Goal: Transaction & Acquisition: Purchase product/service

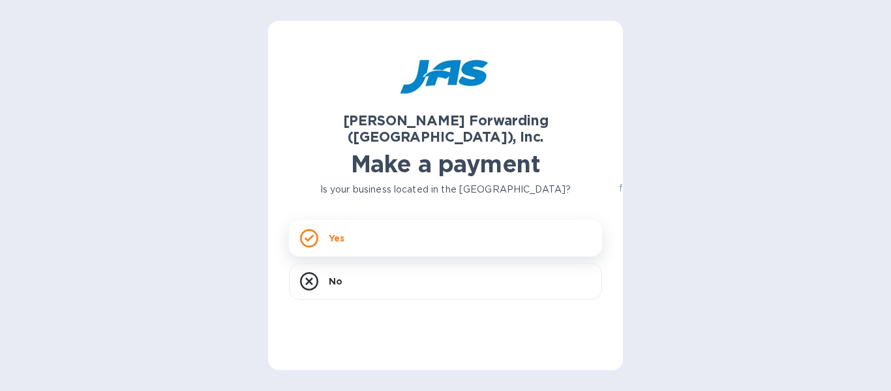
click at [337, 231] on p "Yes" at bounding box center [337, 237] width 16 height 13
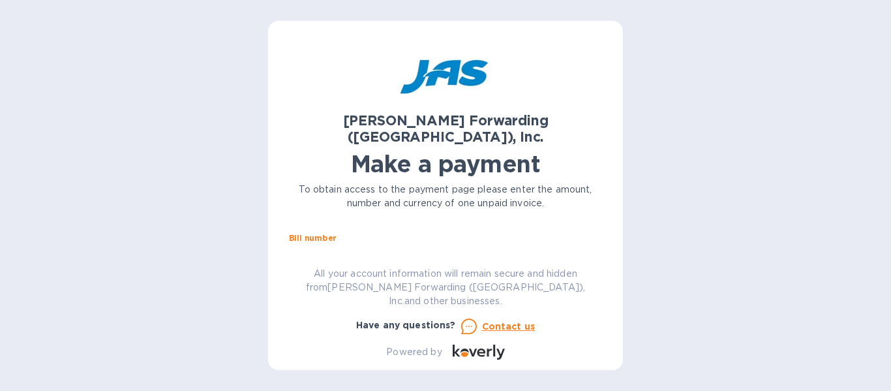
click at [330, 244] on input "text" at bounding box center [450, 254] width 303 height 20
click at [376, 244] on input "text" at bounding box center [450, 254] width 303 height 20
paste input "PHYDISMIA"
type input "PHYDISMIA"
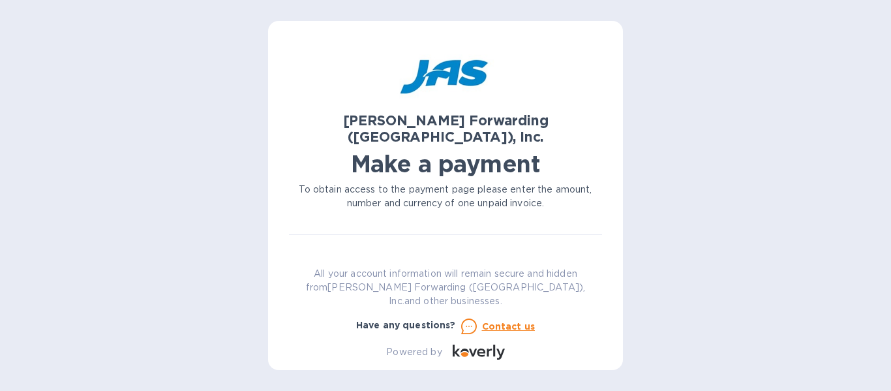
click at [345, 253] on input "text" at bounding box center [382, 263] width 175 height 20
click at [349, 253] on input "text" at bounding box center [382, 263] width 175 height 20
paste input "769.15"
type input "769.15"
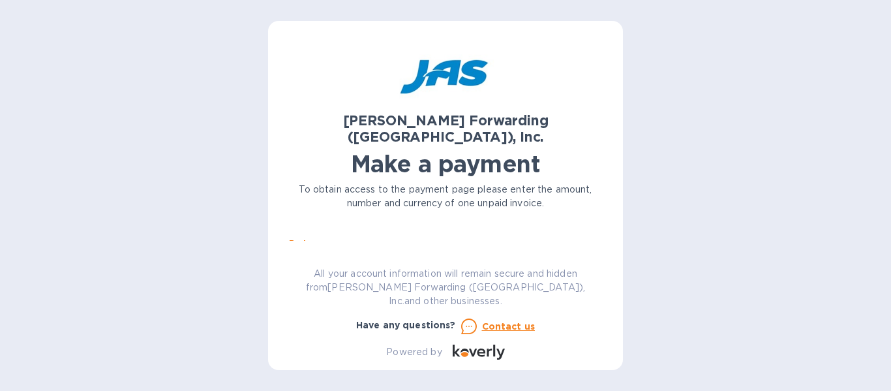
click at [338, 249] on input "text" at bounding box center [445, 259] width 313 height 20
type input "Phytoca Distributor LLC"
click at [421, 238] on input "text" at bounding box center [445, 248] width 313 height 20
click at [377, 238] on input "text" at bounding box center [445, 248] width 313 height 20
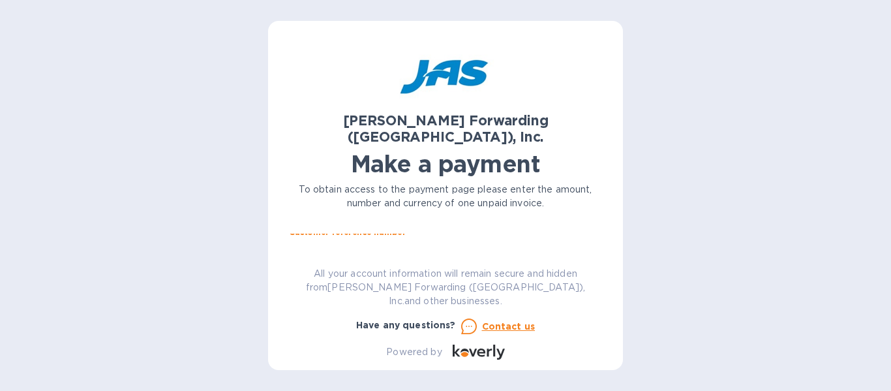
paste input "S509127489"
type input "S509127489"
click at [393, 252] on span "Go to payment page" at bounding box center [445, 260] width 292 height 16
